Goal: Task Accomplishment & Management: Use online tool/utility

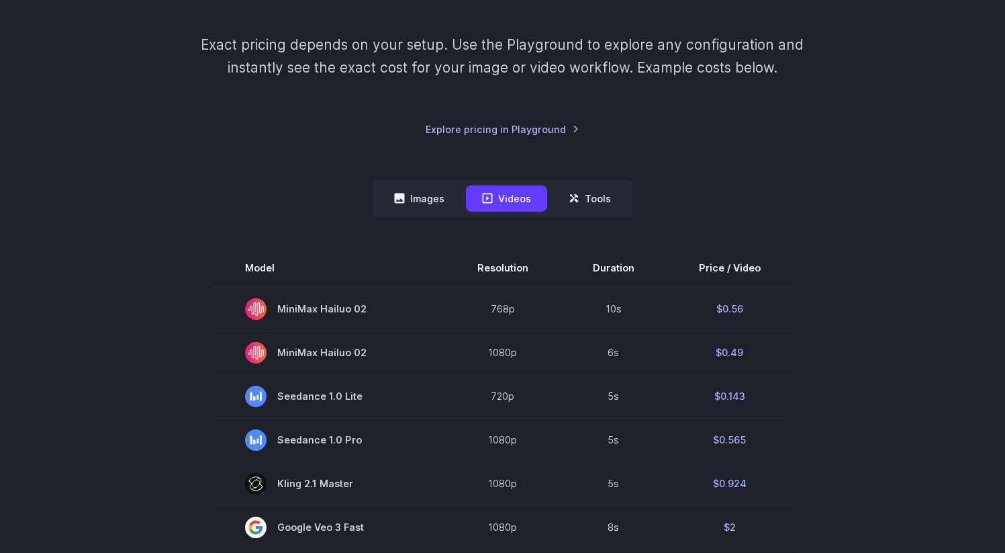
scroll to position [181, 0]
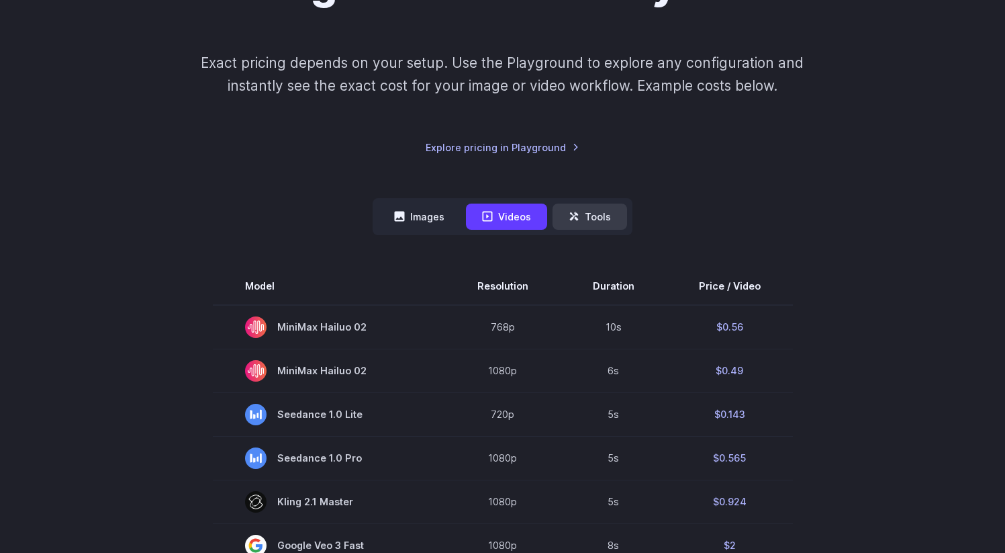
click at [591, 212] on button "Tools" at bounding box center [590, 217] width 75 height 26
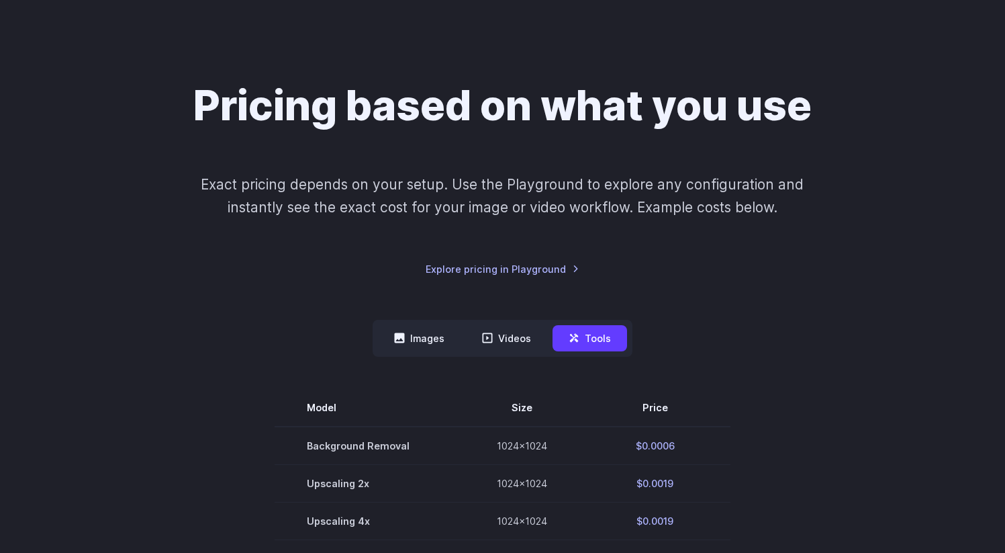
scroll to position [62, 0]
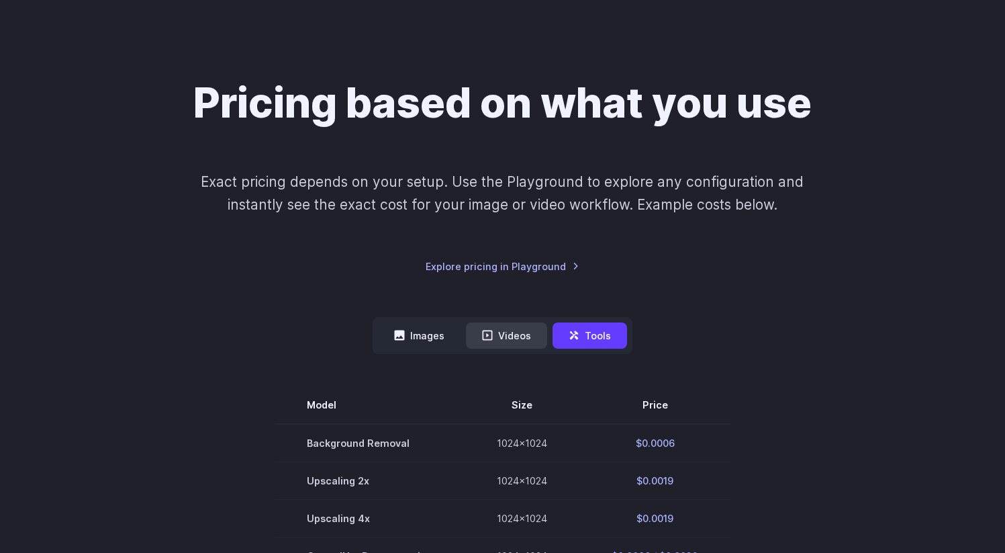
click at [516, 334] on button "Videos" at bounding box center [506, 335] width 81 height 26
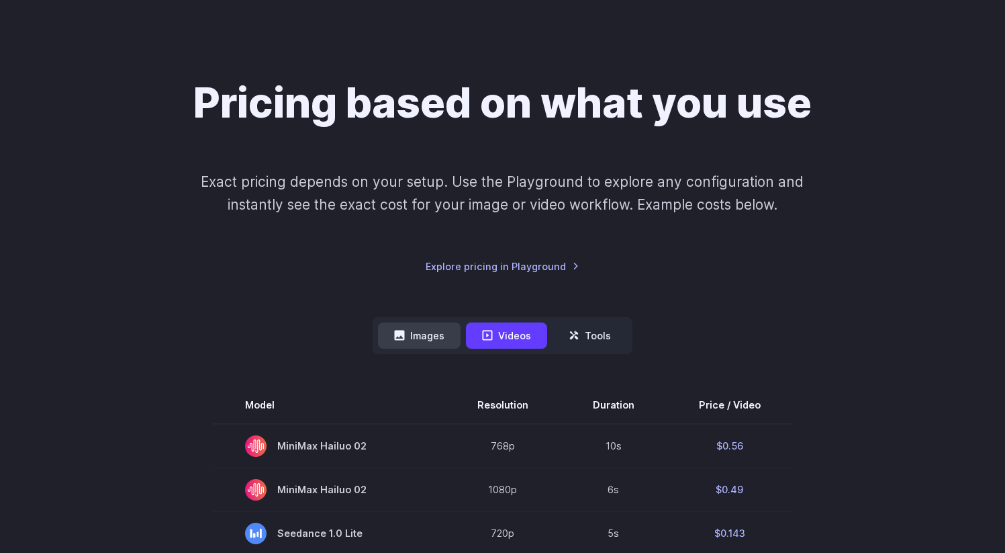
click at [446, 336] on button "Images" at bounding box center [419, 335] width 83 height 26
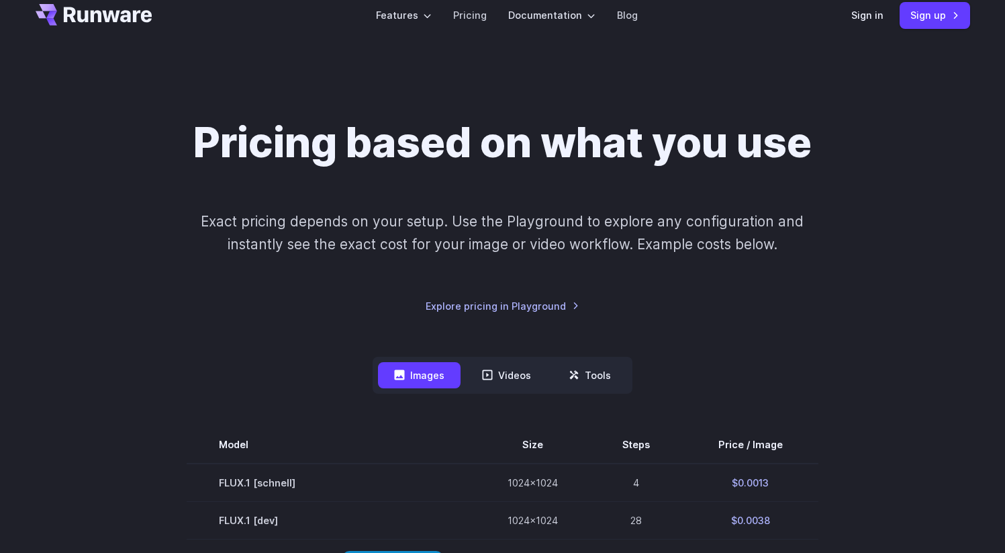
scroll to position [0, 0]
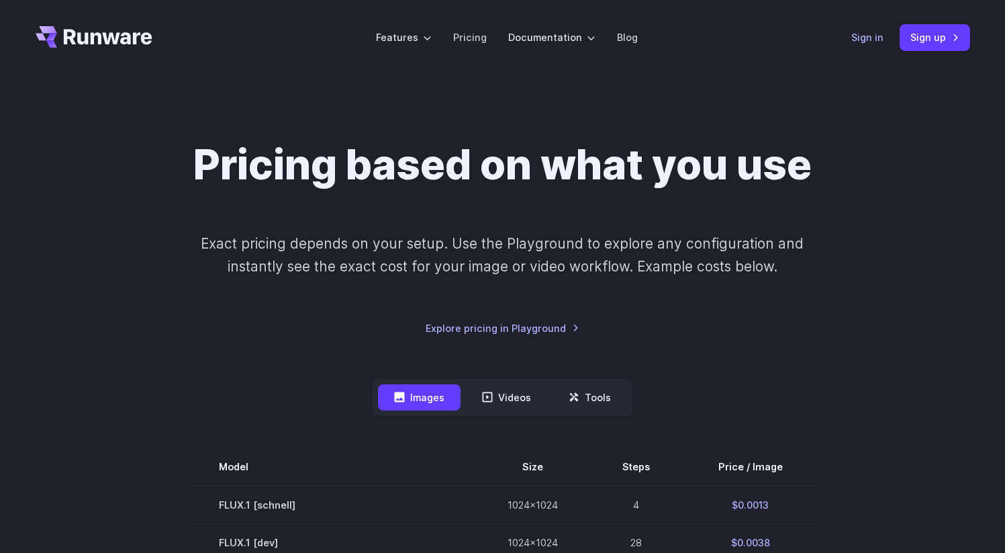
click at [868, 34] on link "Sign in" at bounding box center [868, 37] width 32 height 15
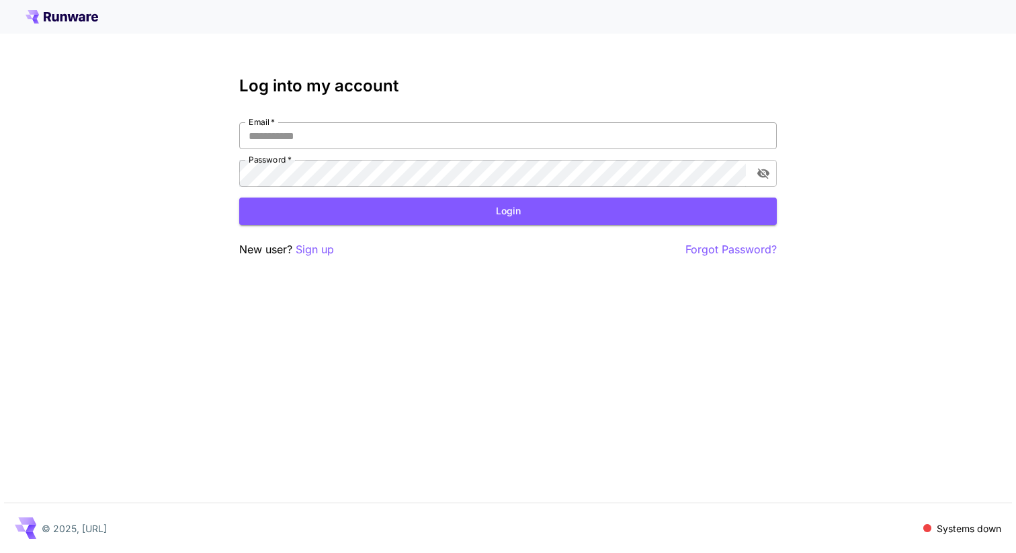
click at [361, 141] on input "Email   *" at bounding box center [507, 135] width 537 height 27
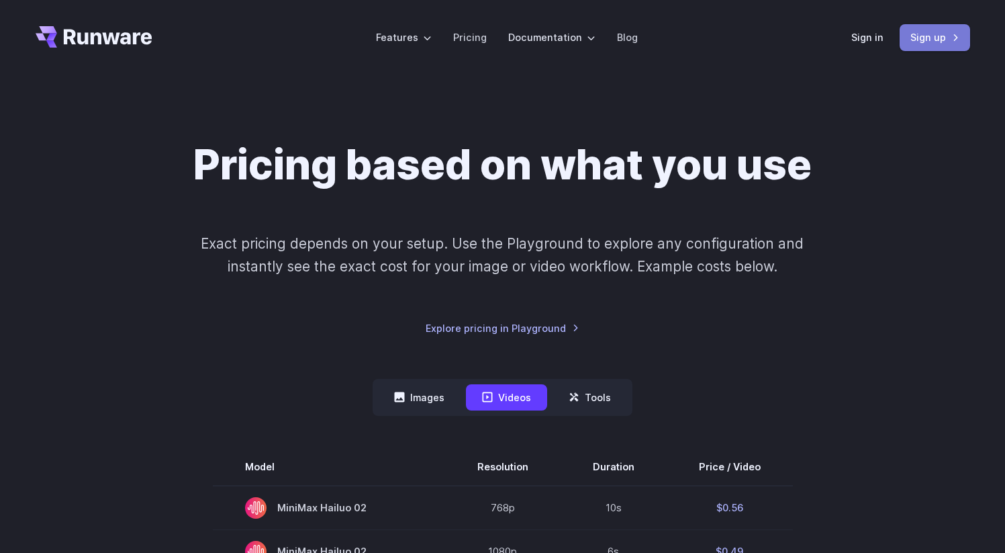
click at [947, 34] on link "Sign up" at bounding box center [935, 37] width 71 height 26
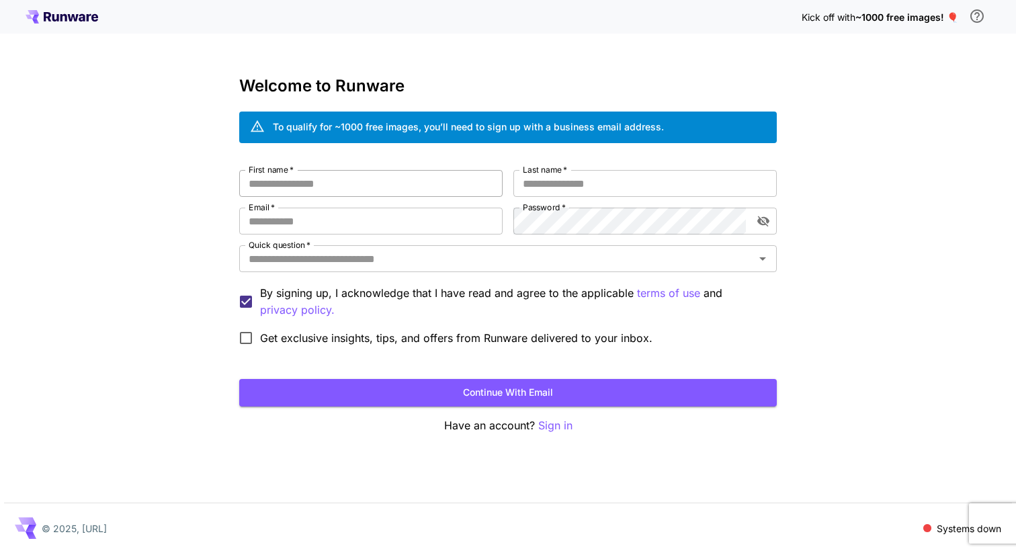
click at [410, 191] on input "First name   *" at bounding box center [370, 183] width 263 height 27
click at [334, 187] on input "First name   *" at bounding box center [370, 183] width 263 height 27
click at [447, 261] on input "Quick question   *" at bounding box center [496, 258] width 507 height 19
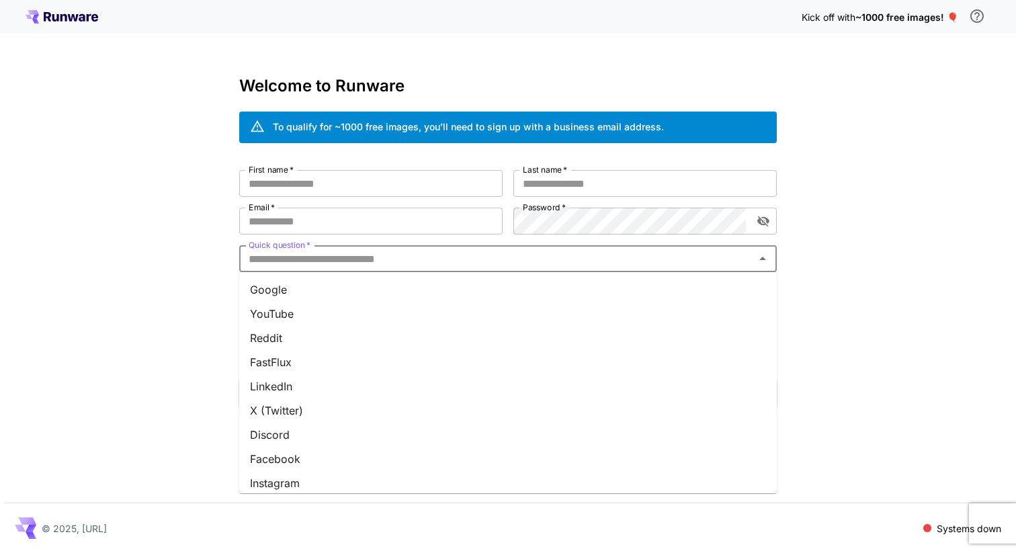
click at [224, 228] on div "Kick off with ~1000 free images! 🎈 Welcome to Runware To qualify for ~1000 free…" at bounding box center [508, 276] width 1016 height 553
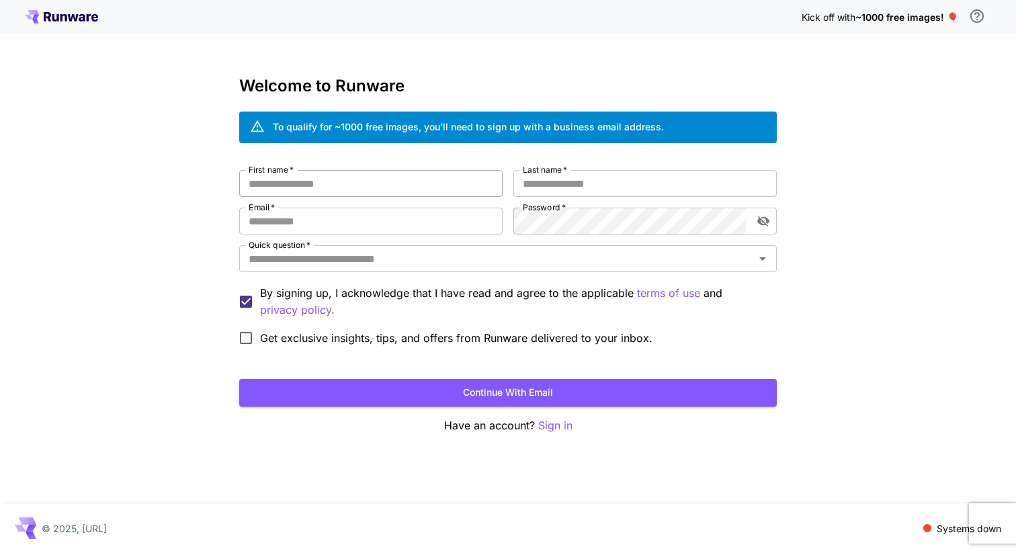
click at [395, 181] on input "First name   *" at bounding box center [370, 183] width 263 height 27
type input "******"
click at [547, 190] on input "Last name   *" at bounding box center [644, 183] width 263 height 27
type input "*****"
click at [437, 221] on input "Email   *" at bounding box center [370, 221] width 263 height 27
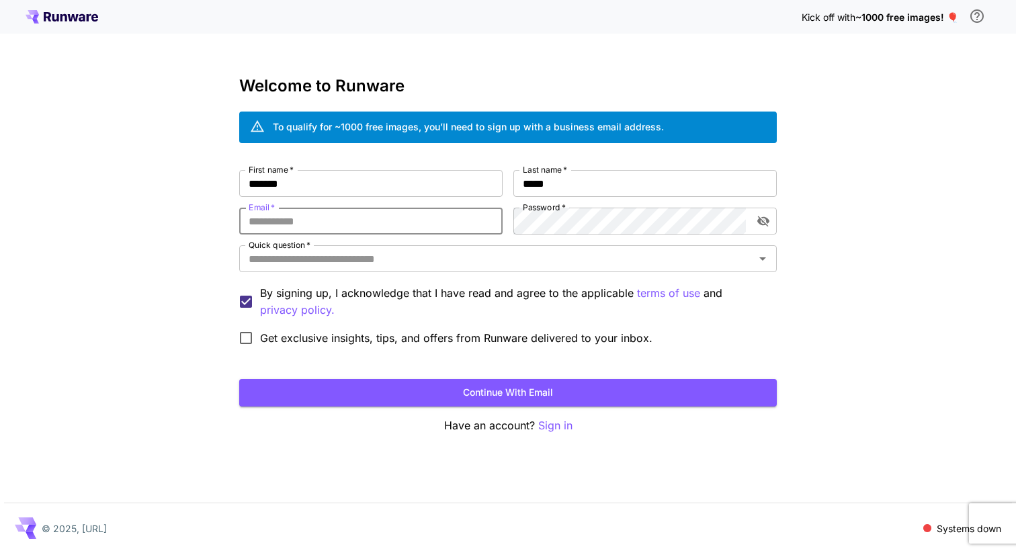
type input "**********"
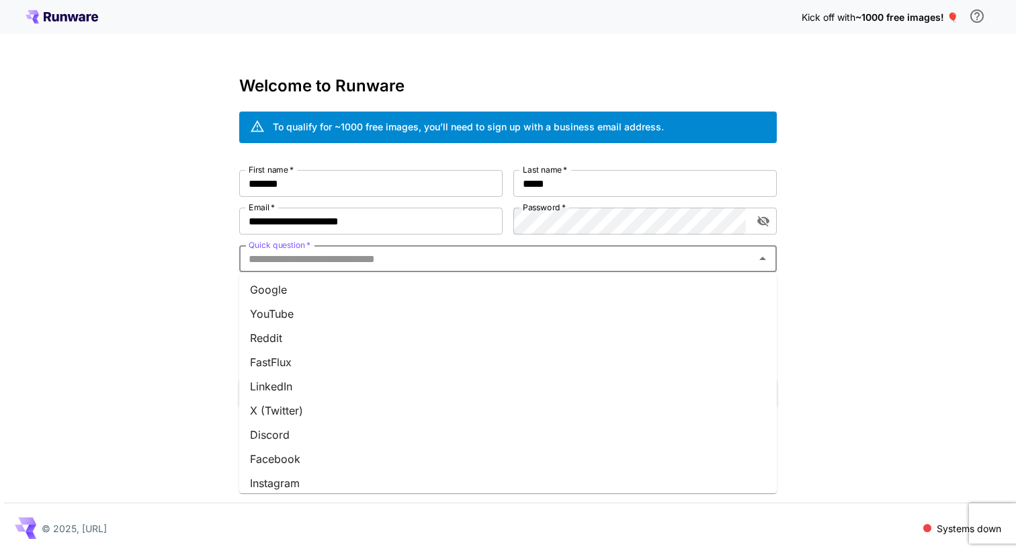
click at [349, 255] on input "Quick question   *" at bounding box center [496, 258] width 507 height 19
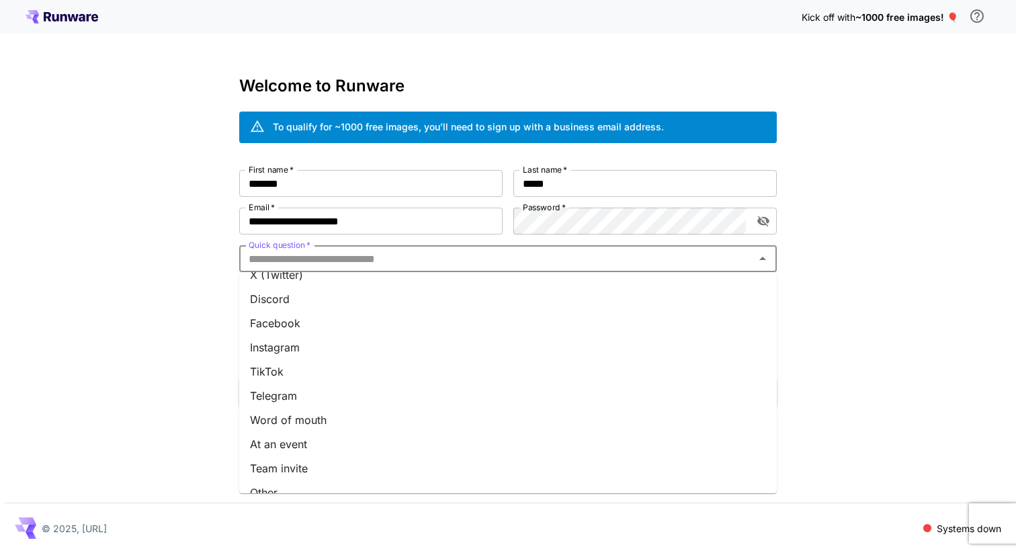
scroll to position [152, 0]
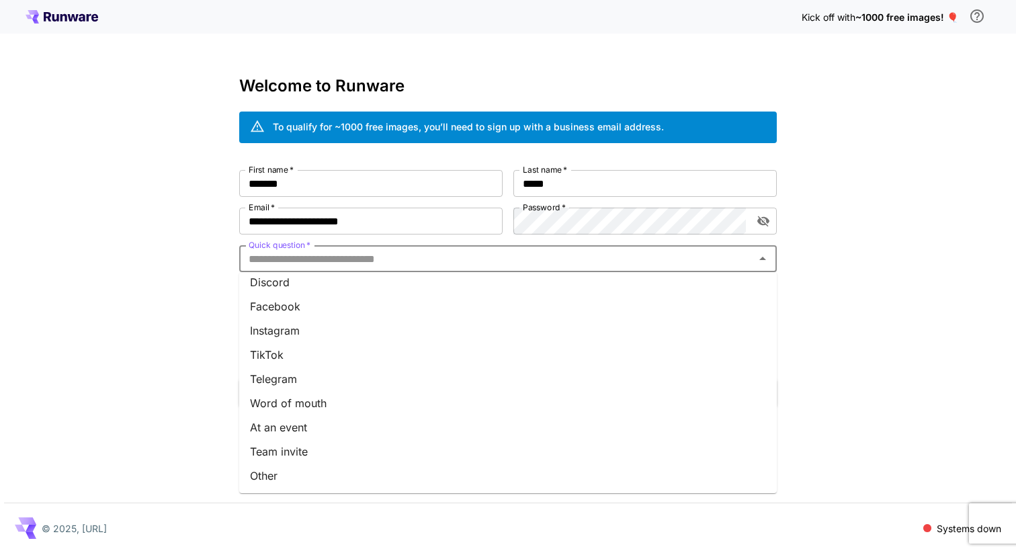
click at [314, 477] on li "Other" at bounding box center [507, 475] width 537 height 24
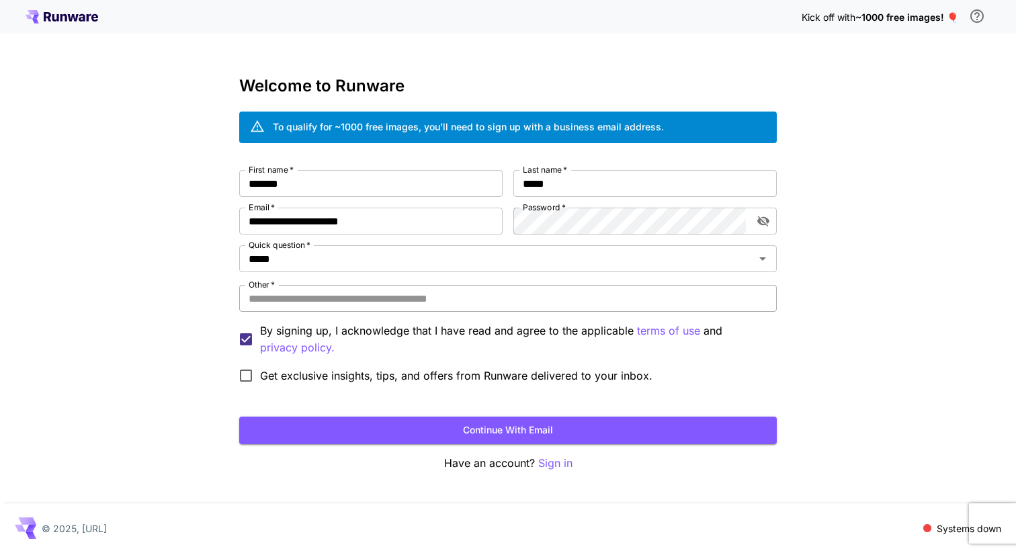
click at [388, 297] on input "Other   *" at bounding box center [507, 298] width 537 height 27
click at [357, 260] on input "*****" at bounding box center [488, 258] width 490 height 19
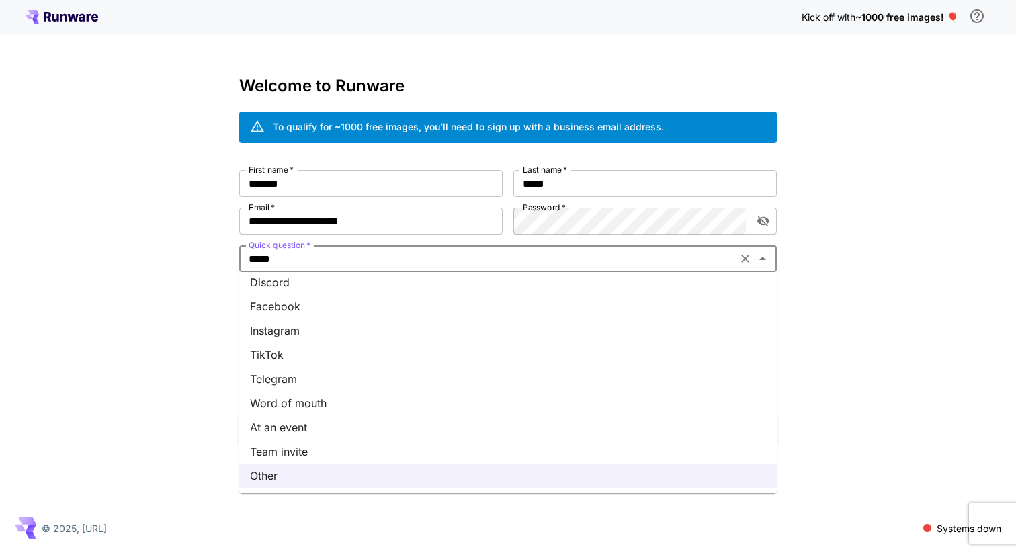
click at [320, 411] on li "Word of mouth" at bounding box center [507, 403] width 537 height 24
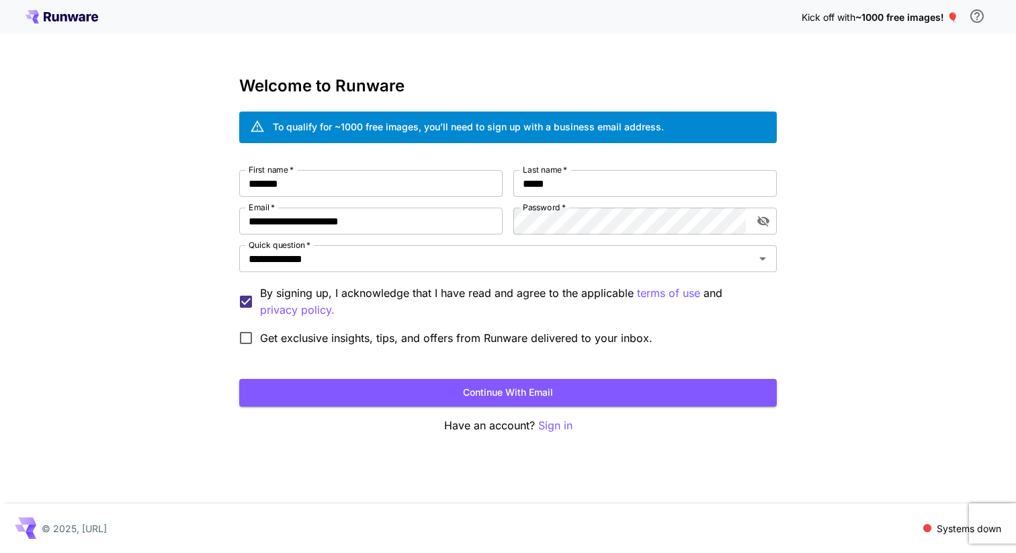
click at [337, 345] on span "Get exclusive insights, tips, and offers from Runware delivered to your inbox." at bounding box center [456, 338] width 392 height 16
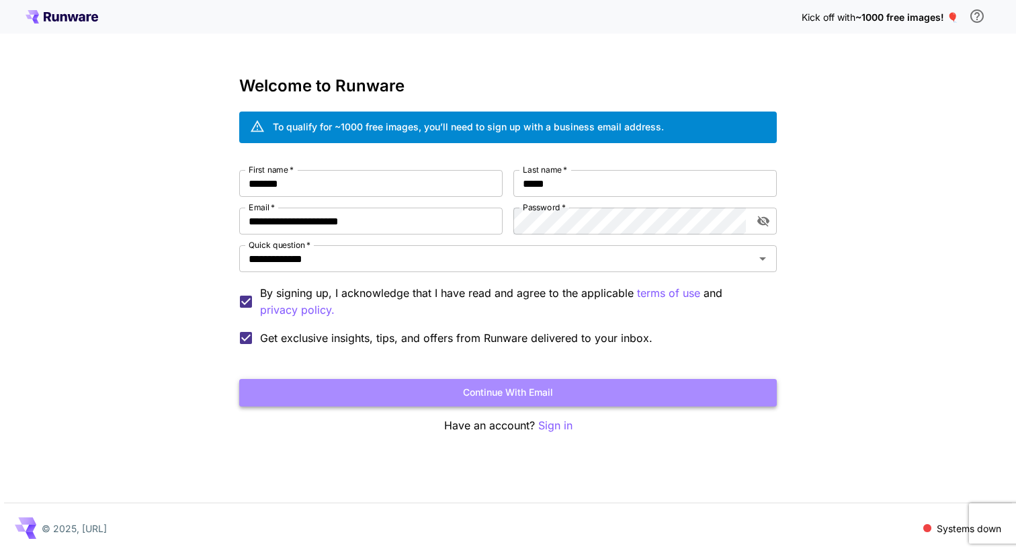
click at [453, 390] on button "Continue with email" at bounding box center [507, 393] width 537 height 28
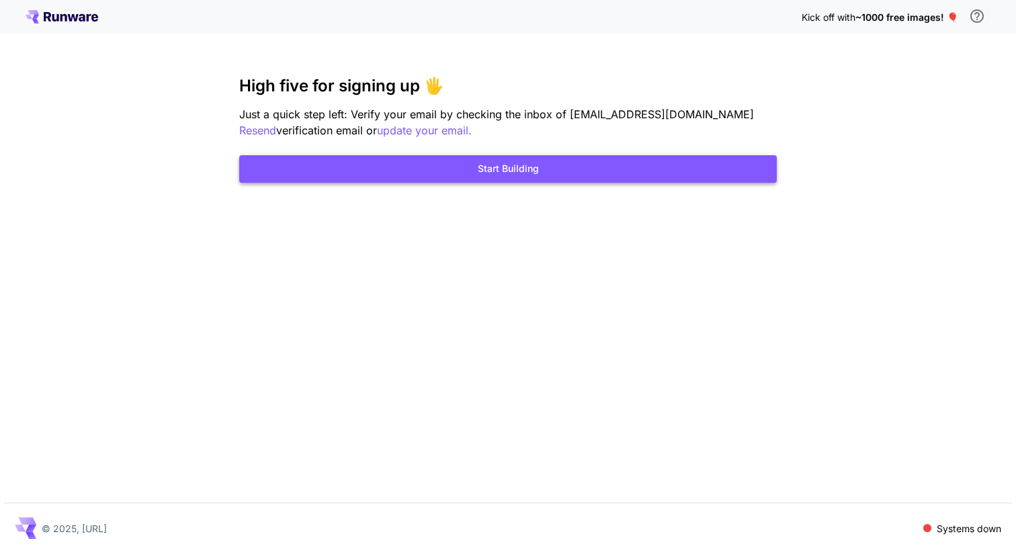
click at [510, 176] on button "Start Building" at bounding box center [507, 169] width 537 height 28
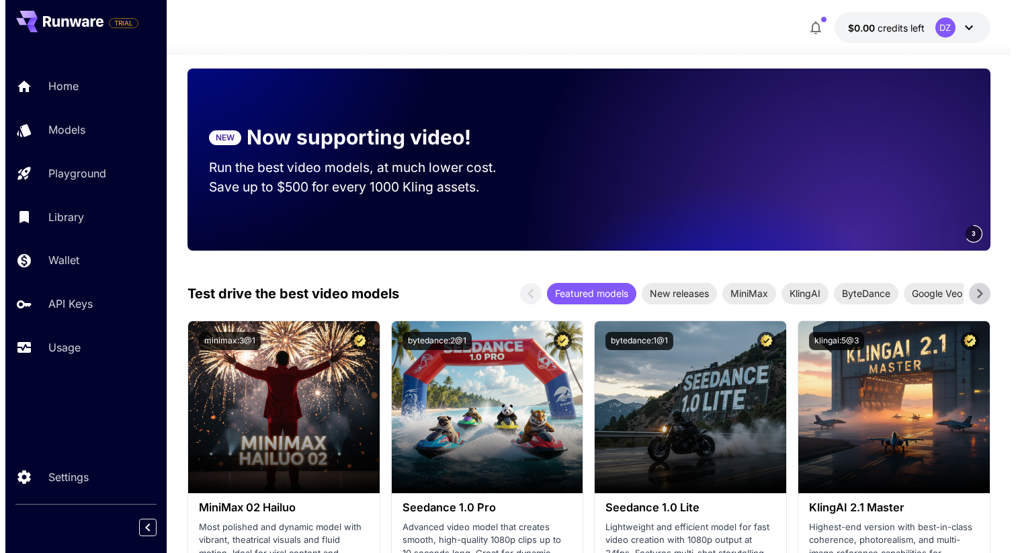
scroll to position [261, 0]
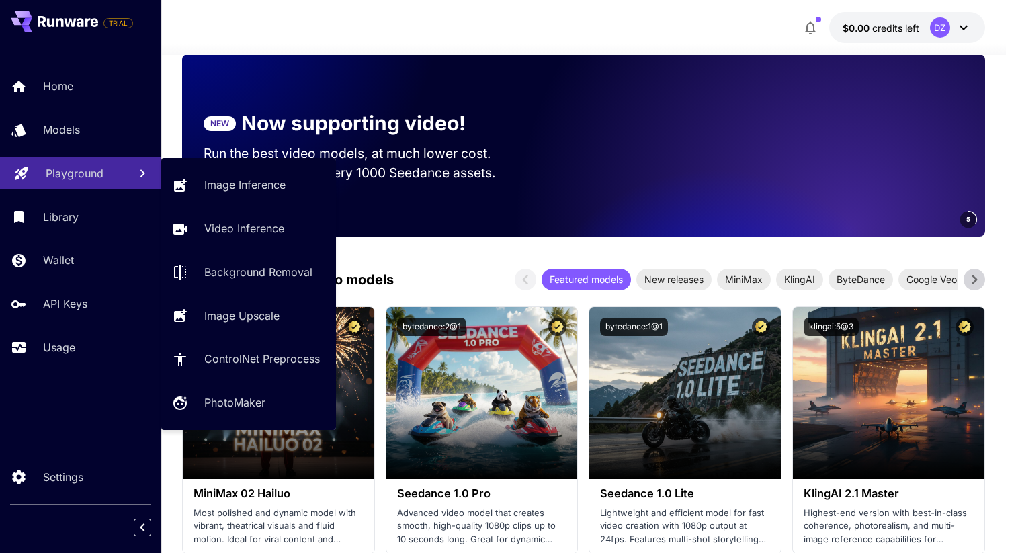
click at [83, 180] on p "Playground" at bounding box center [75, 173] width 58 height 16
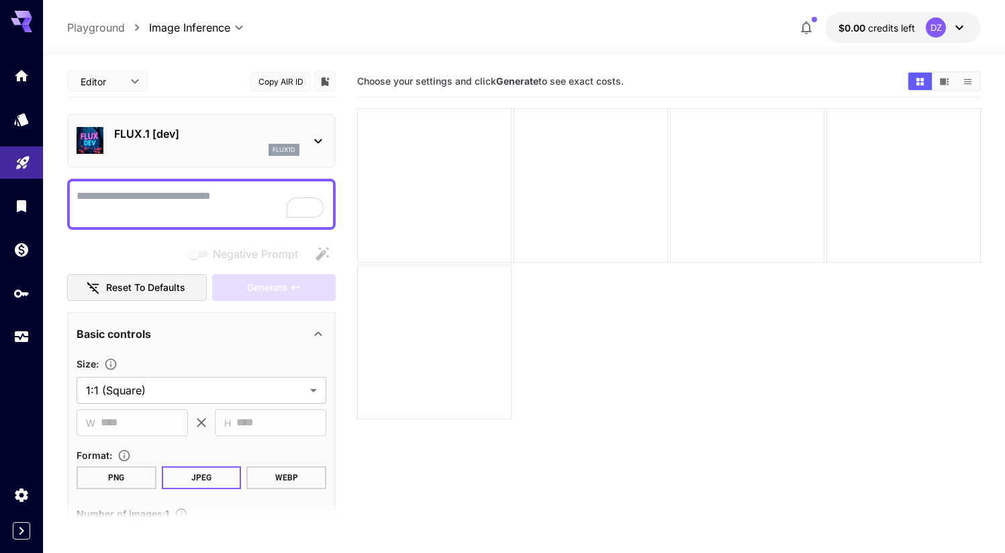
click at [185, 195] on textarea "Negative Prompt" at bounding box center [202, 204] width 250 height 32
click at [198, 156] on div "FLUX.1 [dev] flux1d" at bounding box center [202, 140] width 250 height 41
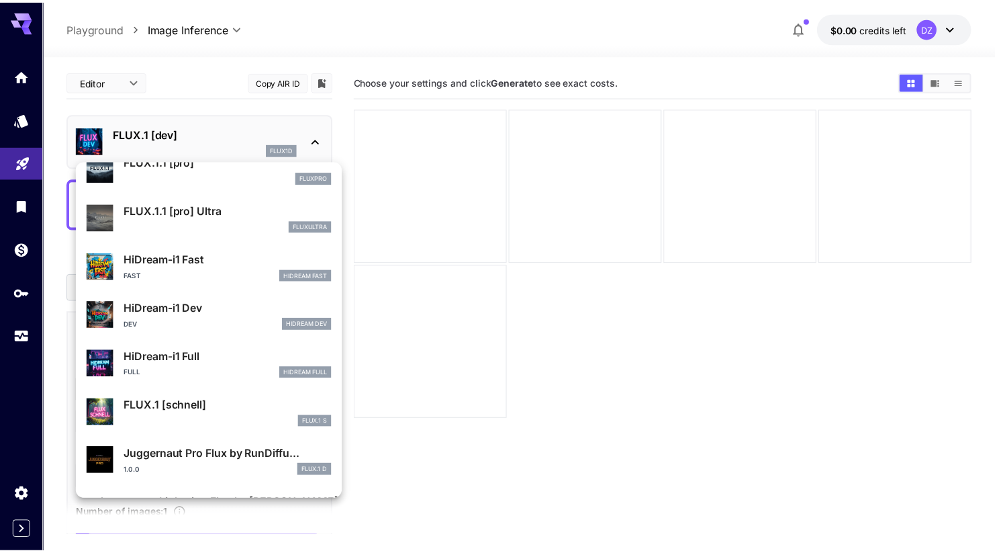
scroll to position [1038, 0]
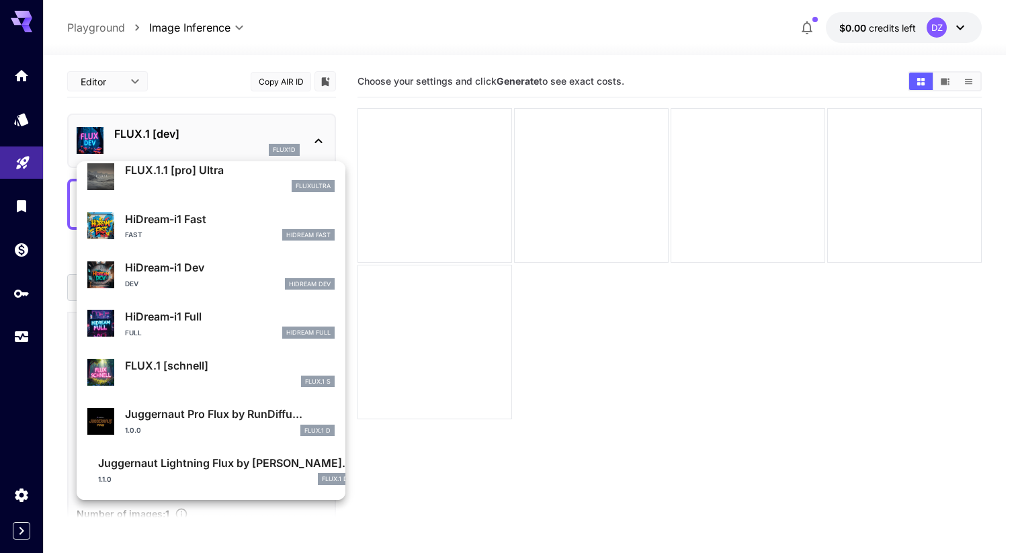
click at [202, 474] on div "1.1.0 FLUX.1 D" at bounding box center [225, 479] width 254 height 12
type input "*"
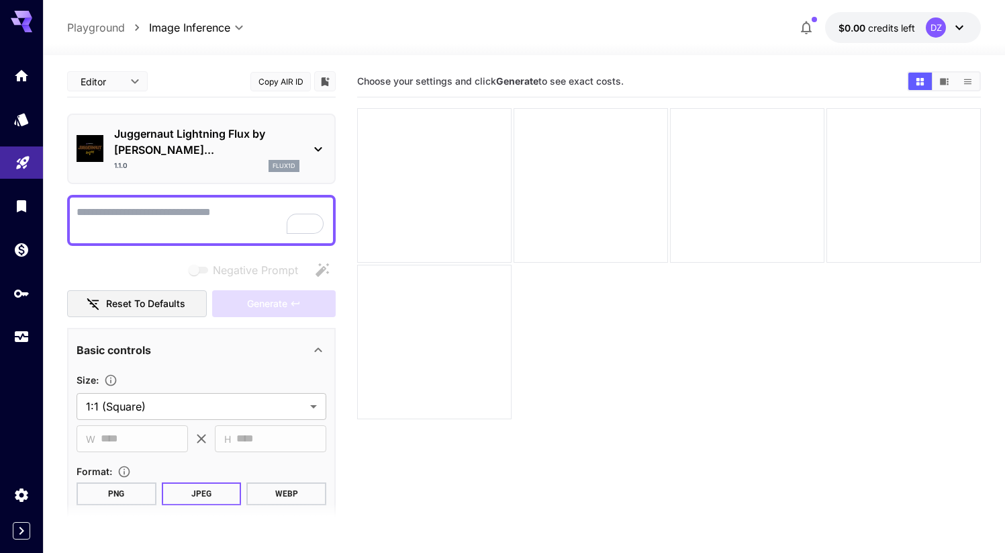
click at [151, 204] on textarea "Negative Prompt" at bounding box center [202, 220] width 250 height 32
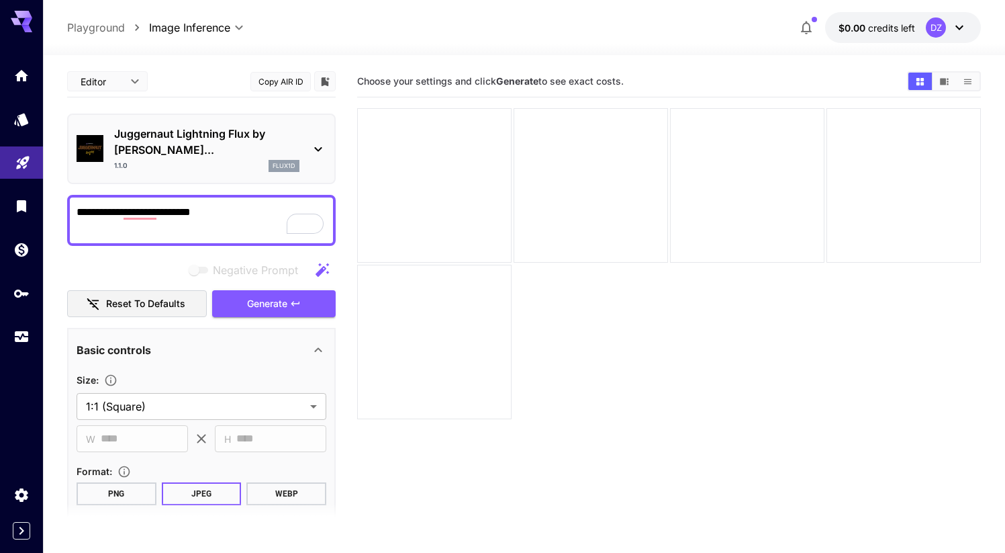
click at [208, 204] on textarea "**********" at bounding box center [202, 220] width 250 height 32
paste textarea "**********"
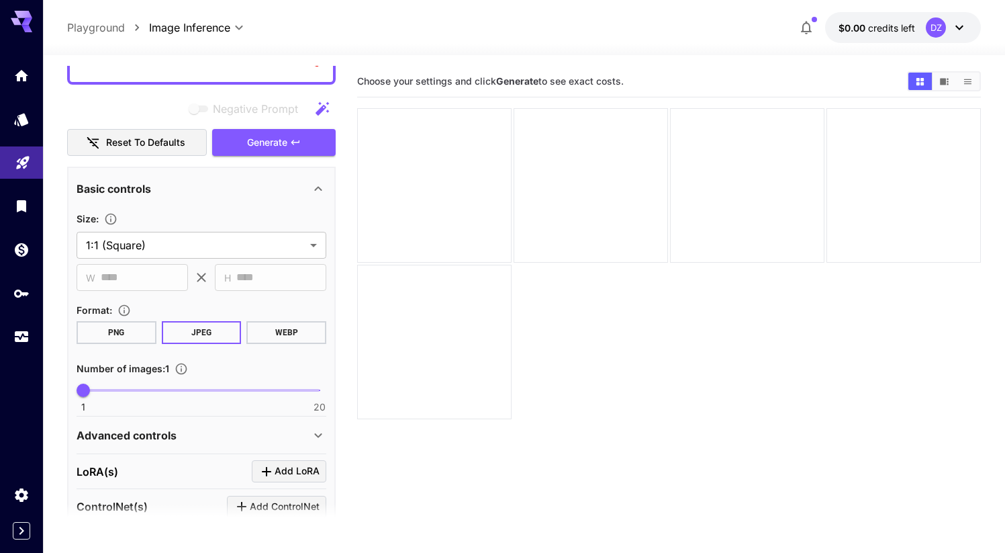
scroll to position [291, 0]
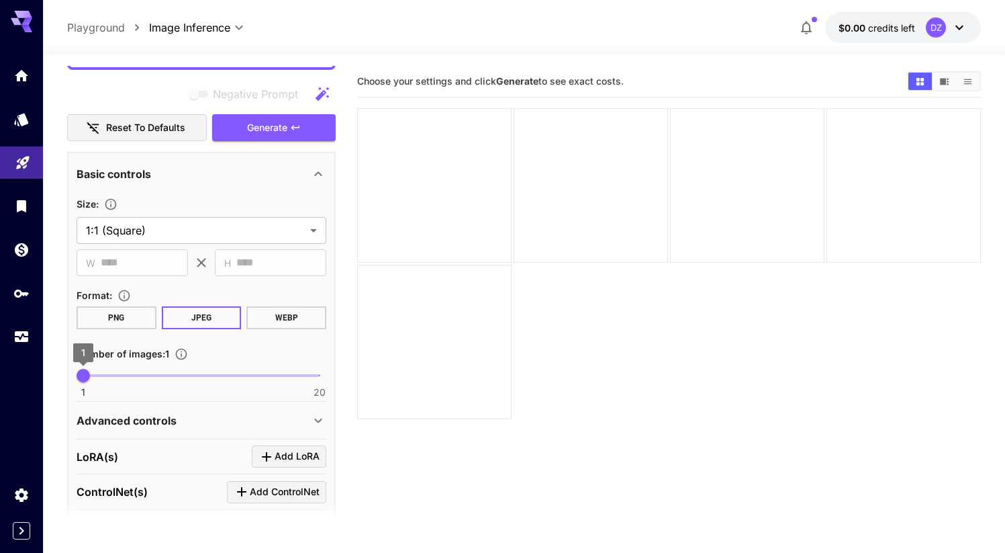
type textarea "**********"
drag, startPoint x: 85, startPoint y: 358, endPoint x: 122, endPoint y: 355, distance: 37.0
click at [122, 369] on span "4" at bounding box center [120, 375] width 13 height 13
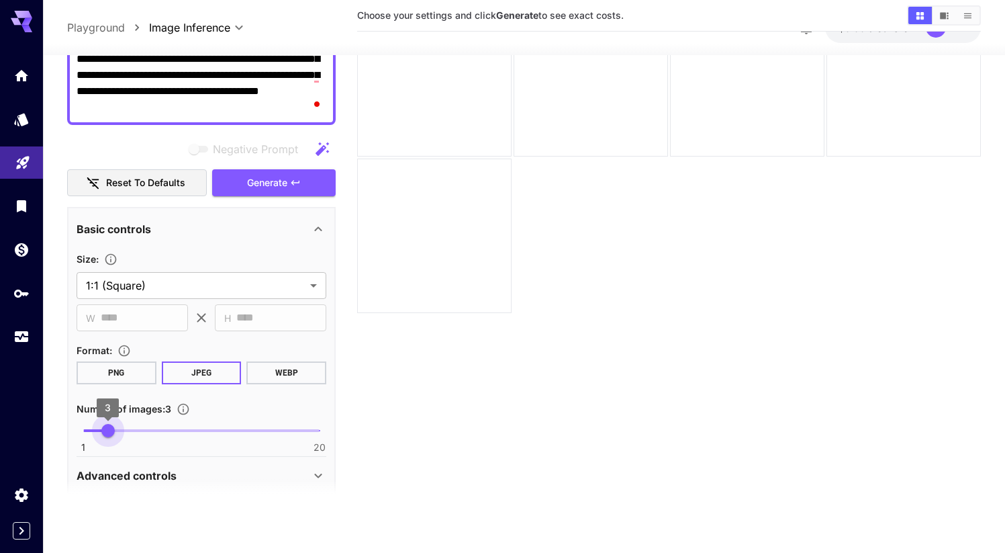
type input "*"
drag, startPoint x: 116, startPoint y: 416, endPoint x: 97, endPoint y: 412, distance: 18.4
click at [97, 424] on span "2" at bounding box center [95, 430] width 13 height 13
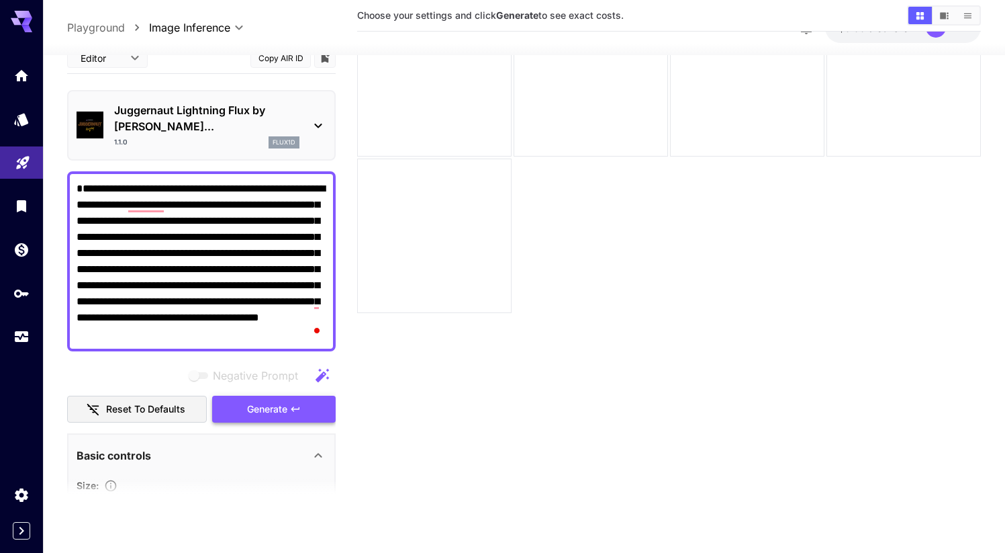
click at [289, 396] on button "Generate" at bounding box center [274, 410] width 124 height 28
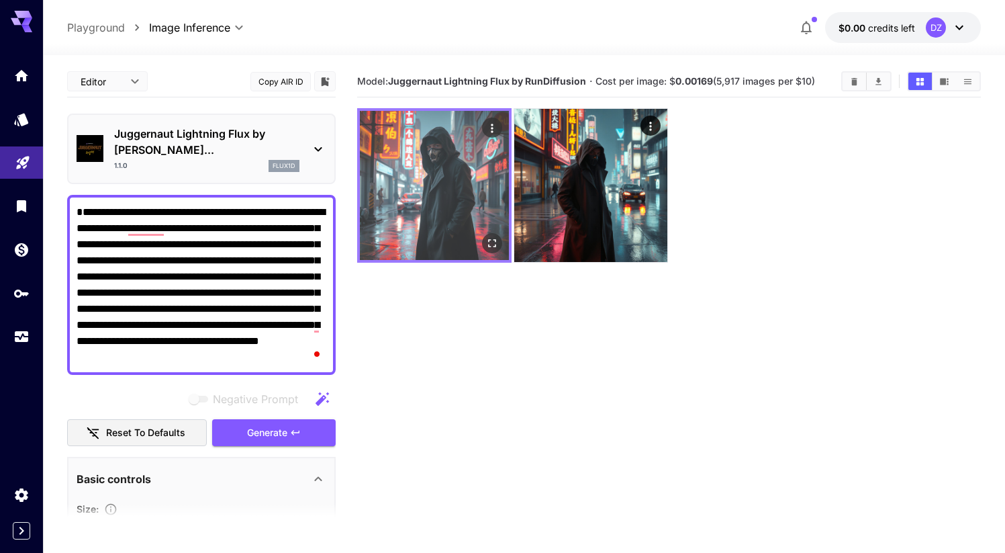
click at [450, 259] on img at bounding box center [434, 185] width 149 height 149
click at [494, 244] on icon "Open in fullscreen" at bounding box center [492, 242] width 13 height 13
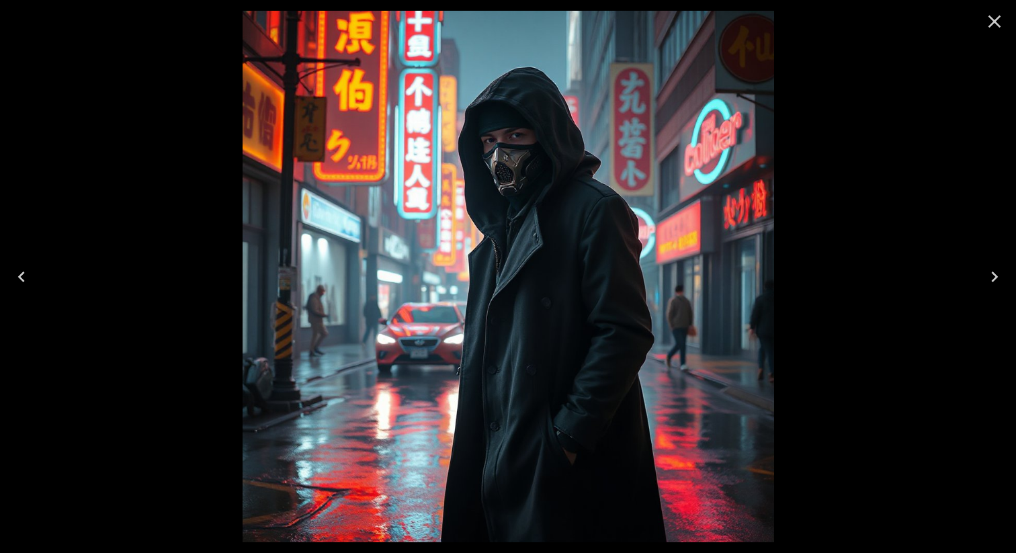
click at [1001, 19] on icon "Close" at bounding box center [993, 21] width 21 height 21
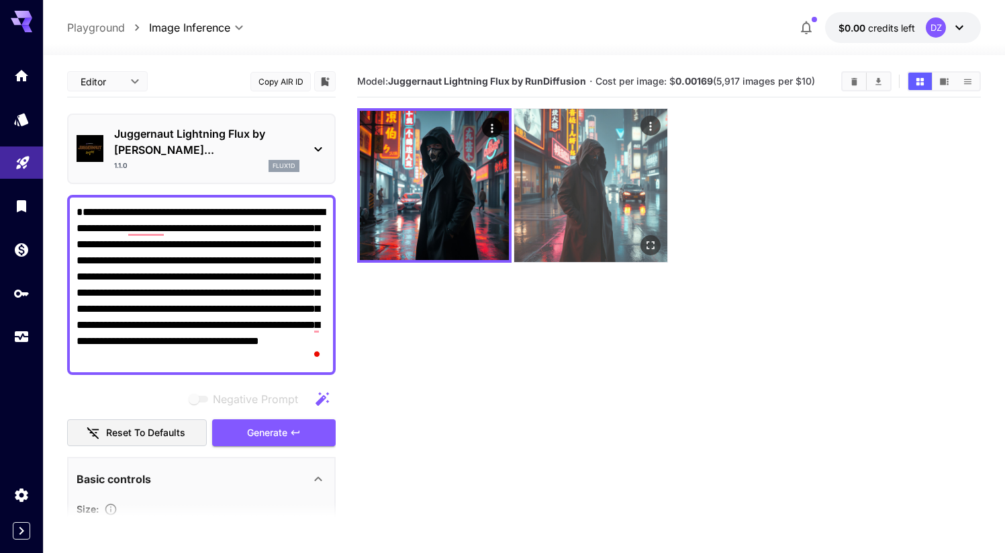
click at [580, 156] on img at bounding box center [590, 185] width 153 height 153
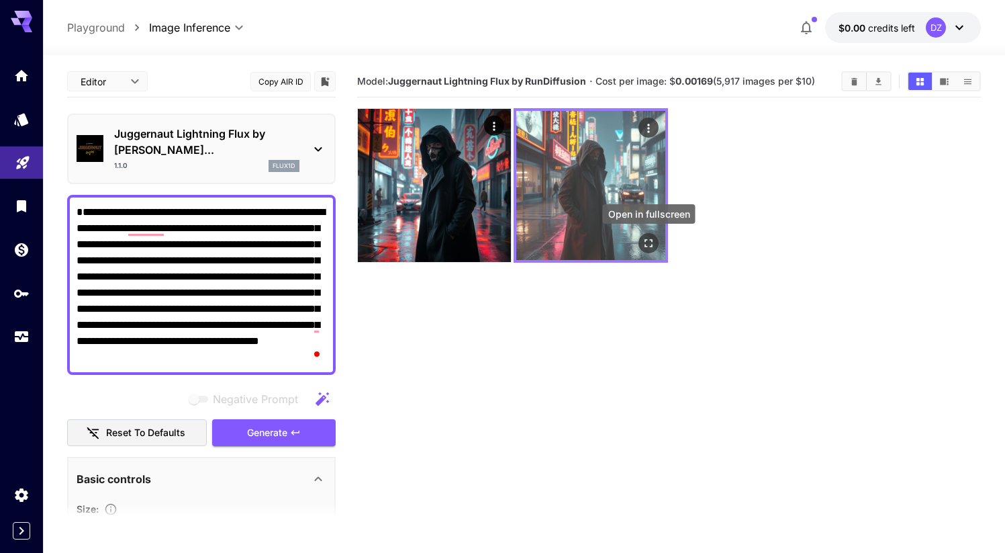
click at [651, 246] on icon "Open in fullscreen" at bounding box center [649, 243] width 8 height 8
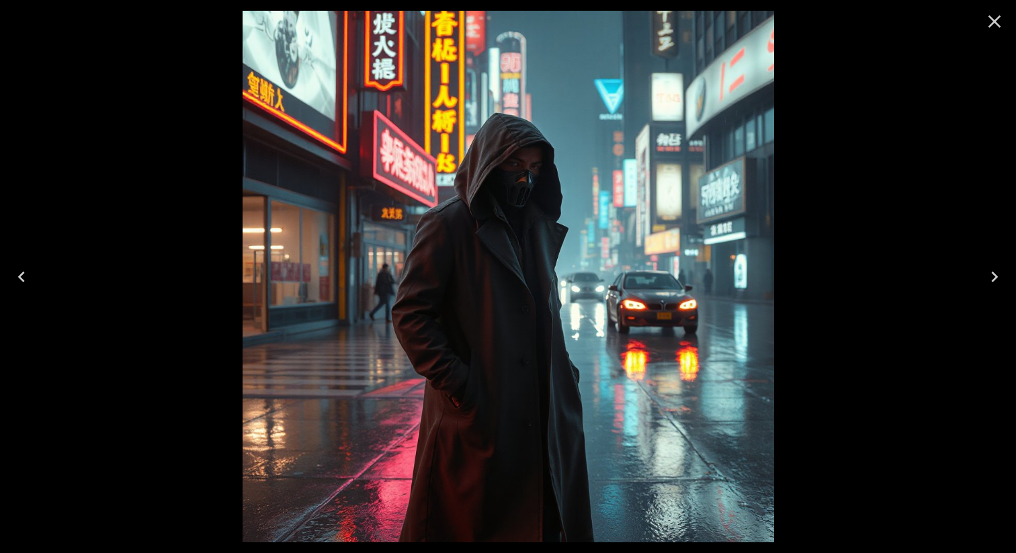
click at [996, 24] on icon "Close" at bounding box center [994, 21] width 13 height 13
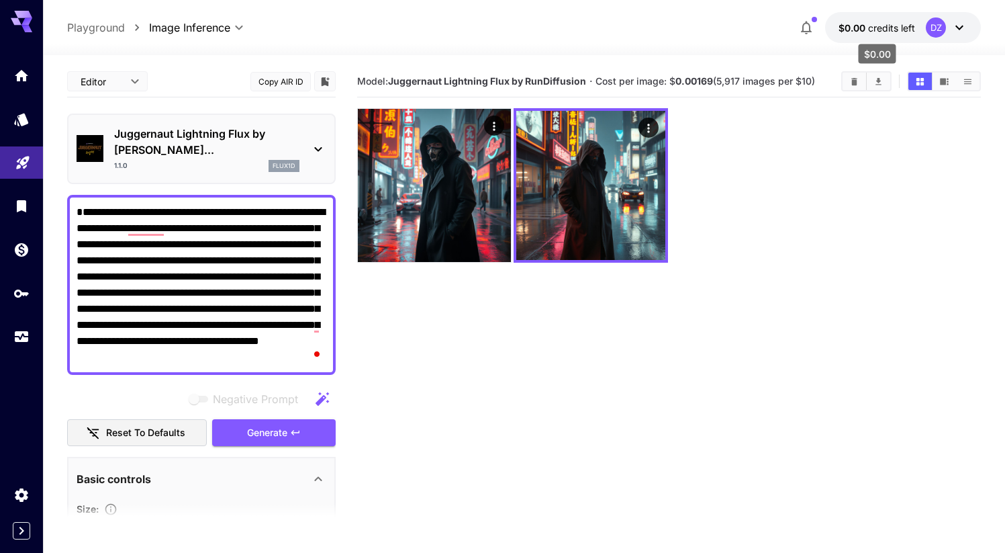
click at [912, 30] on span "credits left" at bounding box center [891, 27] width 47 height 11
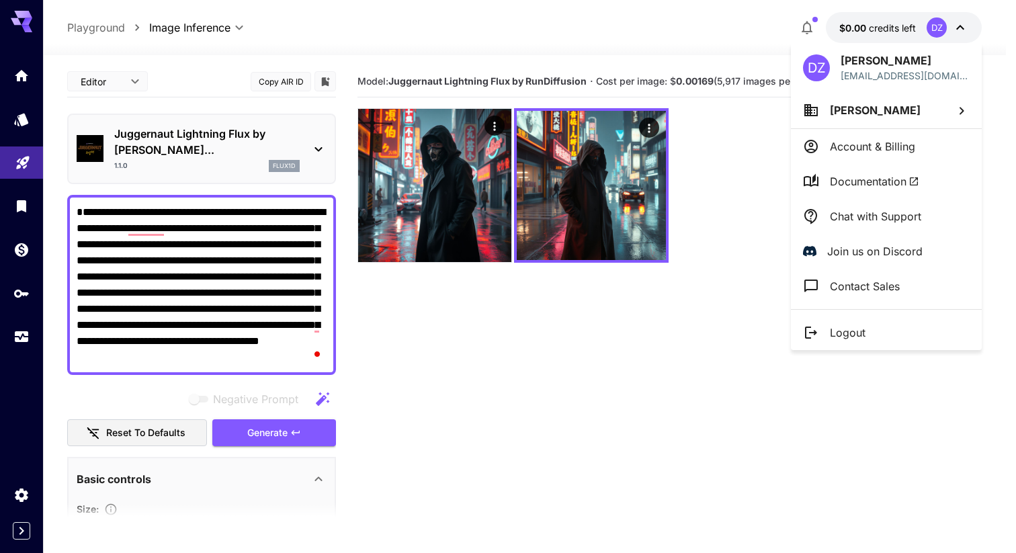
click at [580, 445] on div at bounding box center [508, 276] width 1016 height 553
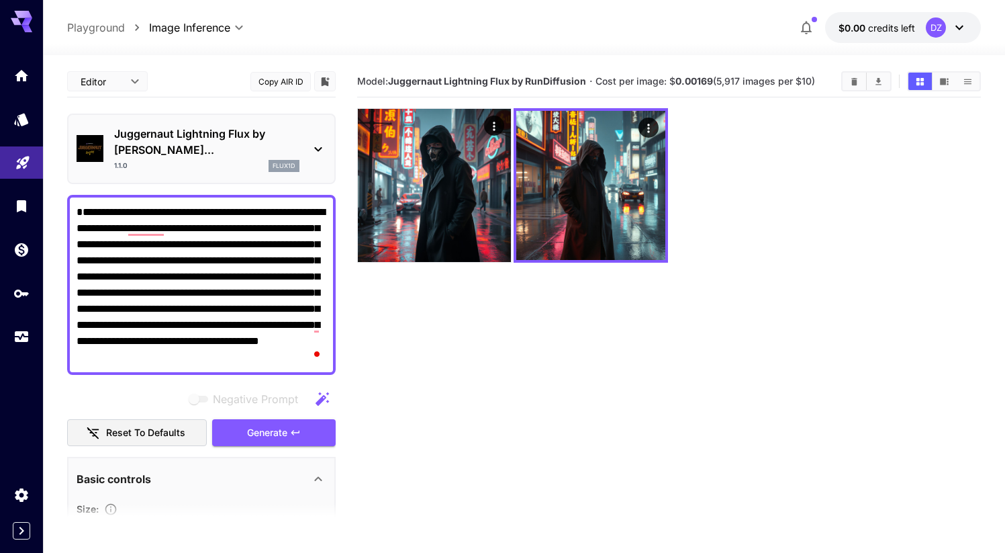
click at [966, 30] on icon at bounding box center [960, 27] width 16 height 16
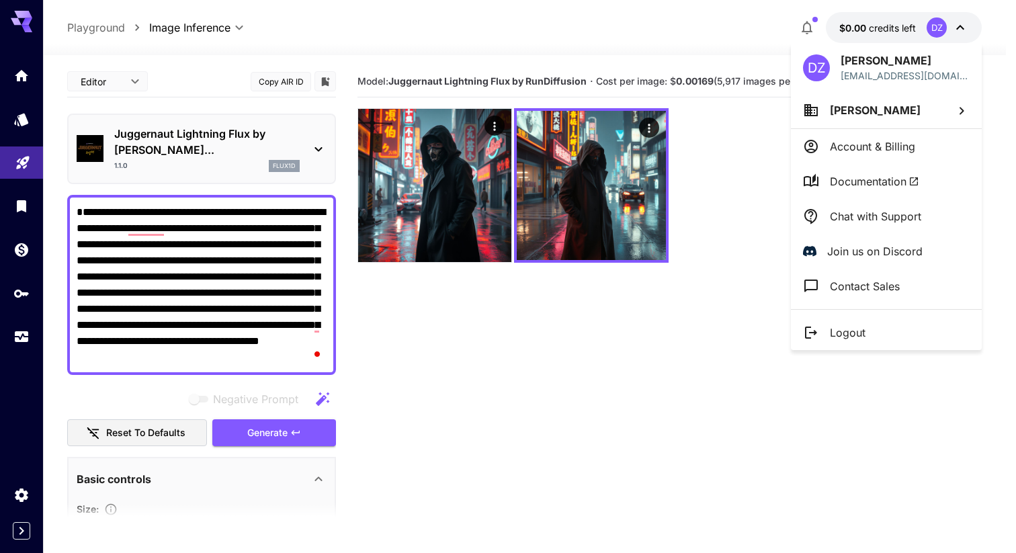
click at [807, 15] on div at bounding box center [508, 276] width 1016 height 553
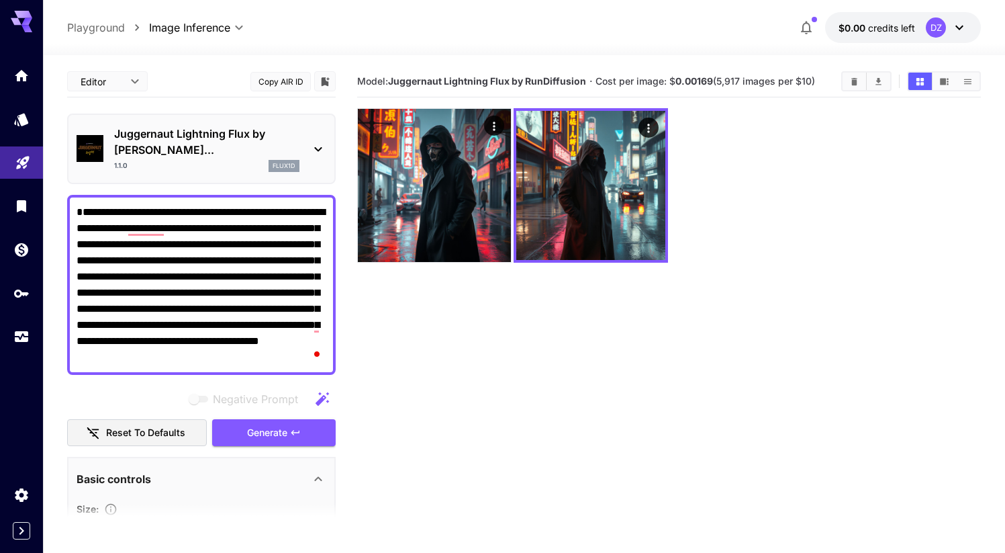
click at [807, 21] on icon "button" at bounding box center [806, 27] width 11 height 13
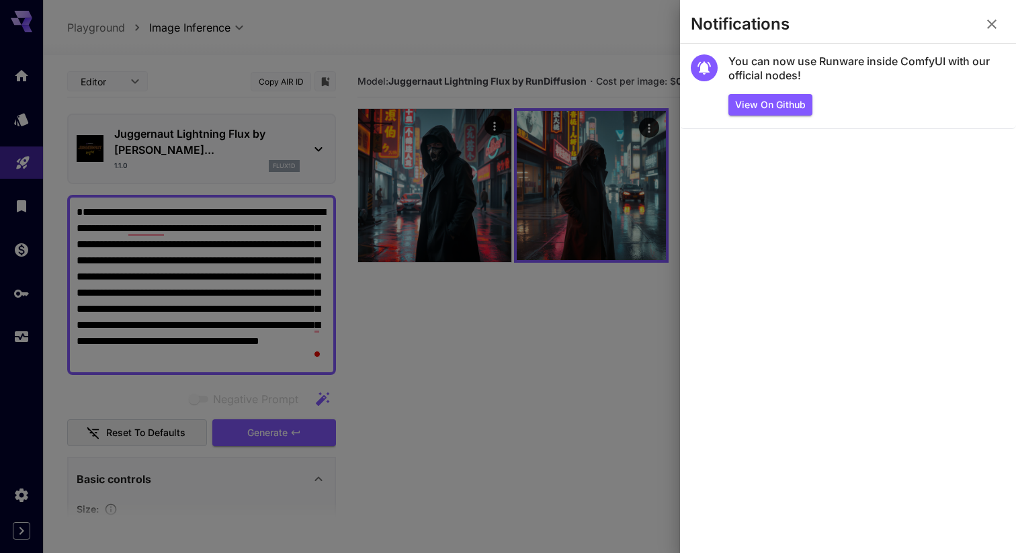
click at [607, 327] on div at bounding box center [508, 276] width 1016 height 553
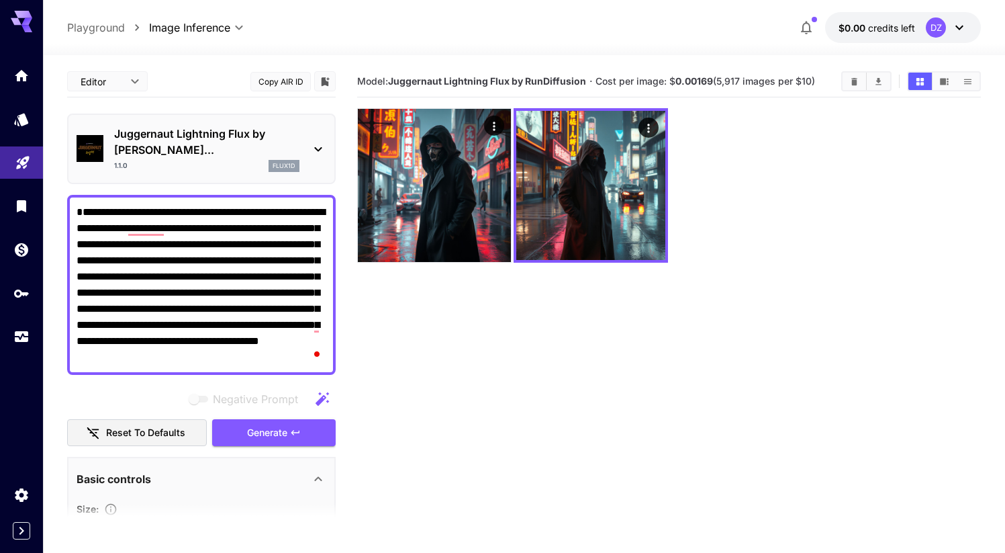
click at [964, 29] on icon at bounding box center [960, 27] width 16 height 16
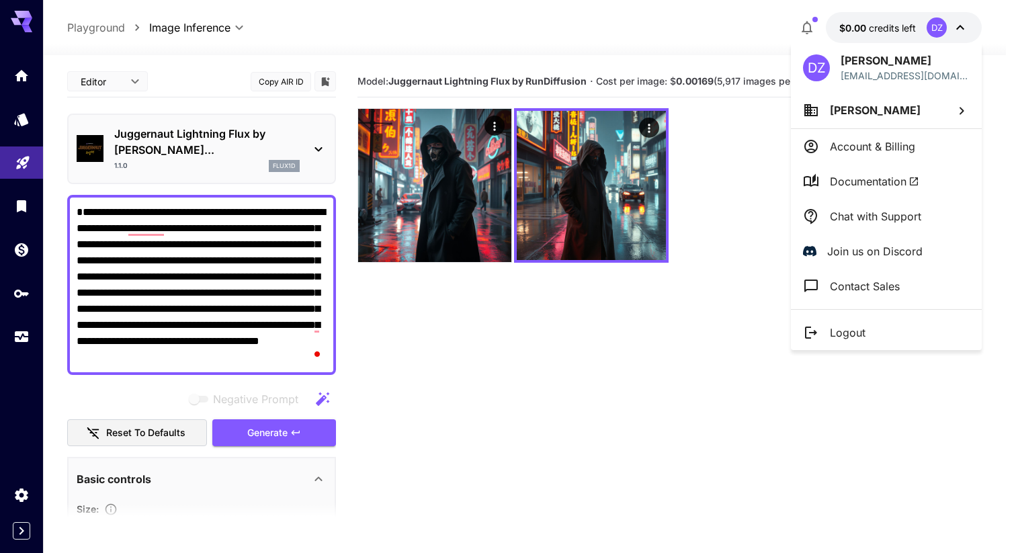
click at [711, 372] on div at bounding box center [508, 276] width 1016 height 553
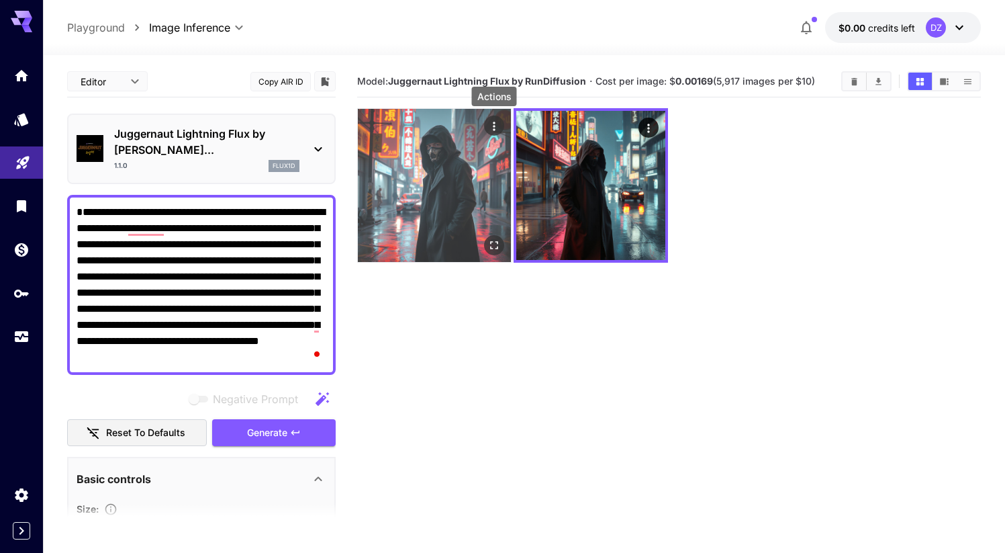
click at [496, 126] on icon "Actions" at bounding box center [494, 126] width 13 height 13
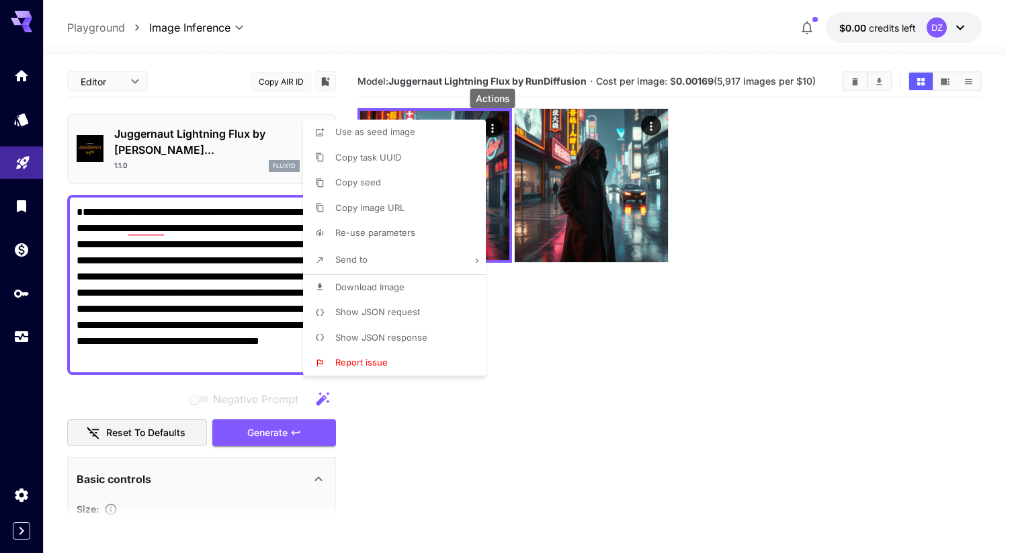
click at [431, 286] on li "Download Image" at bounding box center [398, 288] width 191 height 26
click at [652, 125] on div at bounding box center [508, 276] width 1016 height 553
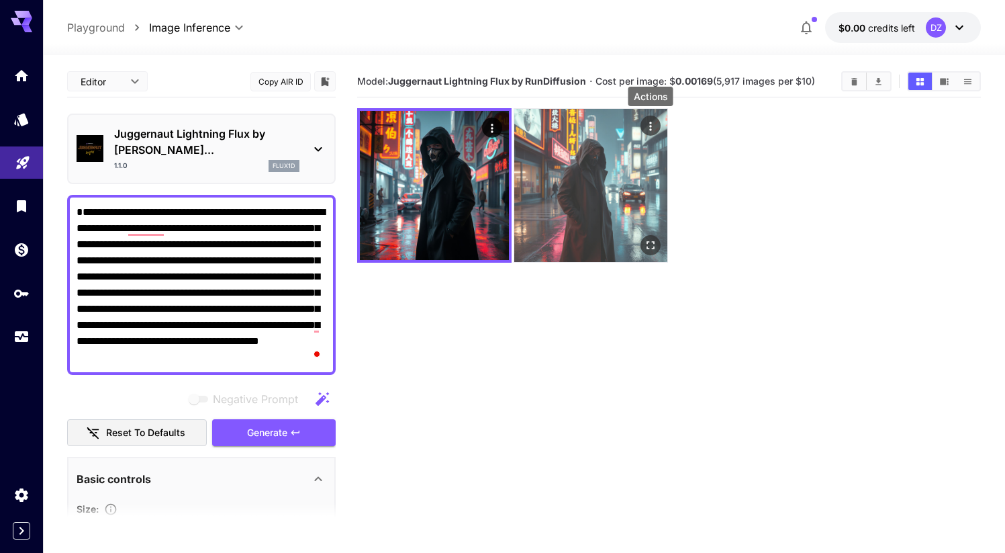
click at [651, 127] on icon "Actions" at bounding box center [650, 126] width 2 height 9
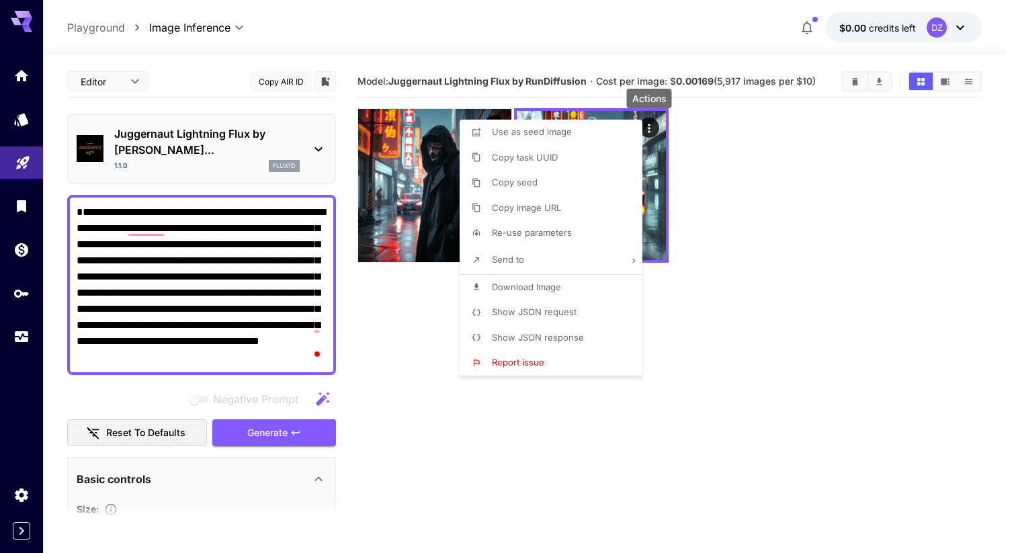
click at [545, 282] on span "Download Image" at bounding box center [526, 286] width 69 height 11
click at [771, 259] on div at bounding box center [508, 276] width 1016 height 553
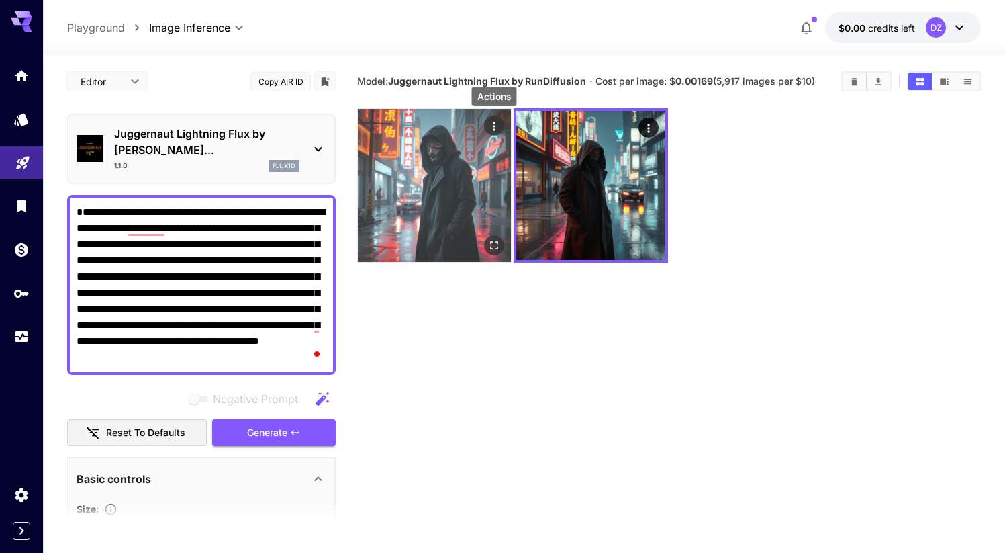
click at [494, 120] on icon "Actions" at bounding box center [494, 126] width 13 height 13
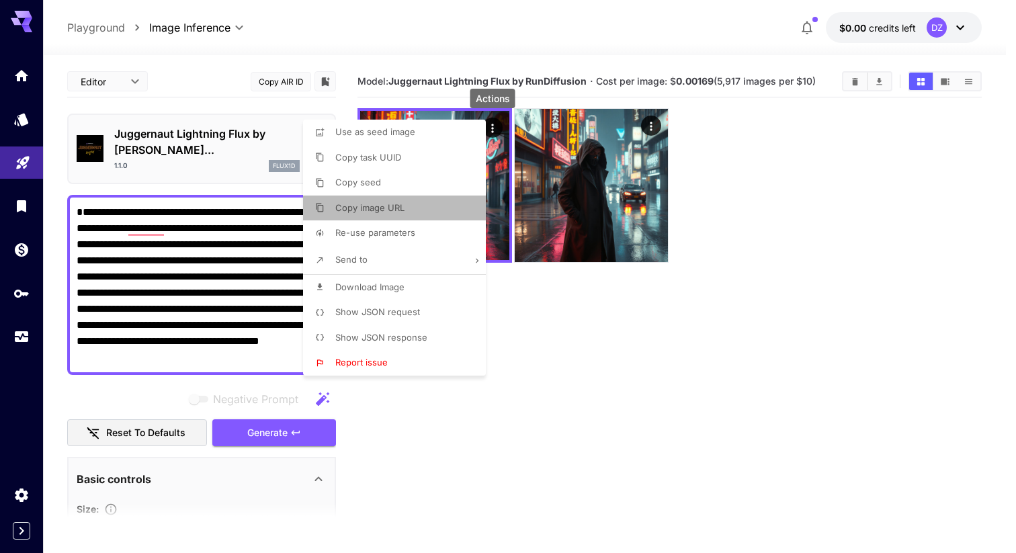
click at [412, 211] on li "Copy image URL" at bounding box center [398, 208] width 191 height 26
click at [649, 124] on div at bounding box center [508, 276] width 1016 height 553
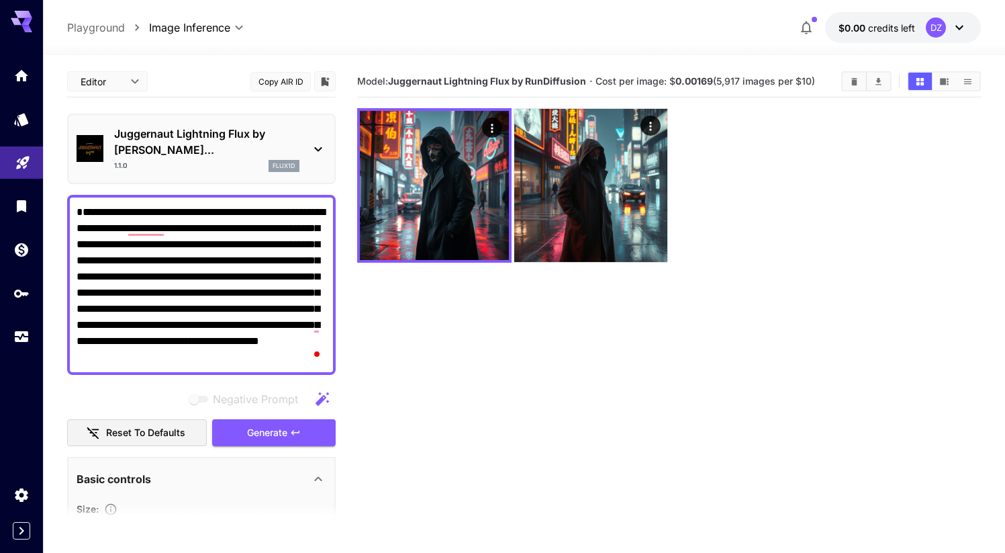
click at [649, 124] on icon "Actions" at bounding box center [650, 126] width 13 height 13
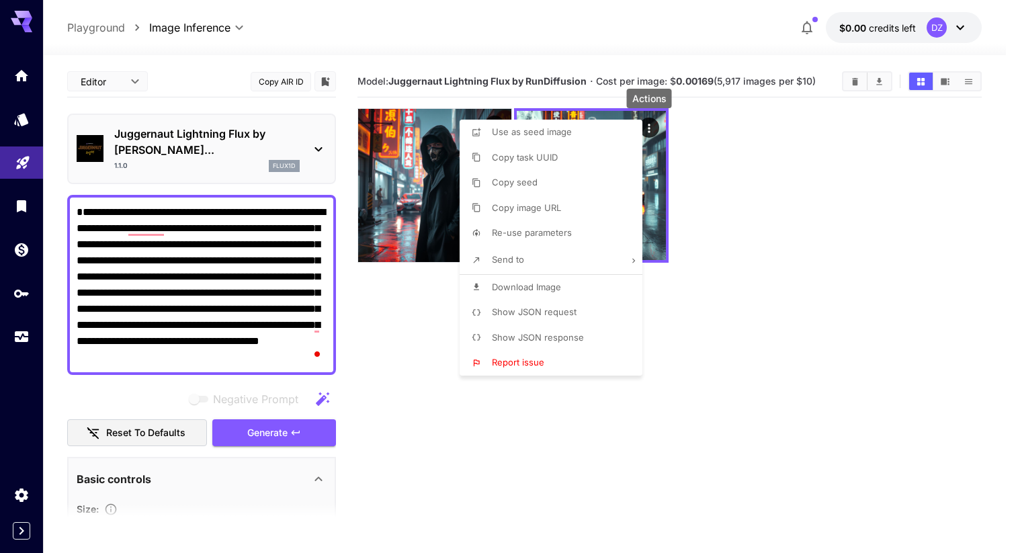
click at [554, 212] on span "Copy image URL" at bounding box center [526, 207] width 69 height 11
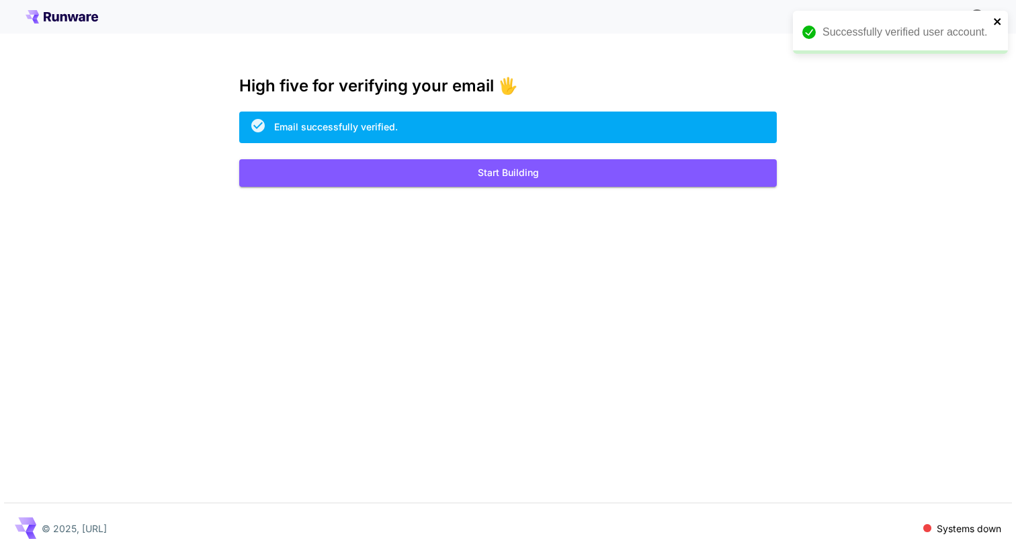
click at [1001, 24] on icon "close" at bounding box center [997, 21] width 9 height 11
